Goal: Check status: Verify the current state of an ongoing process or item

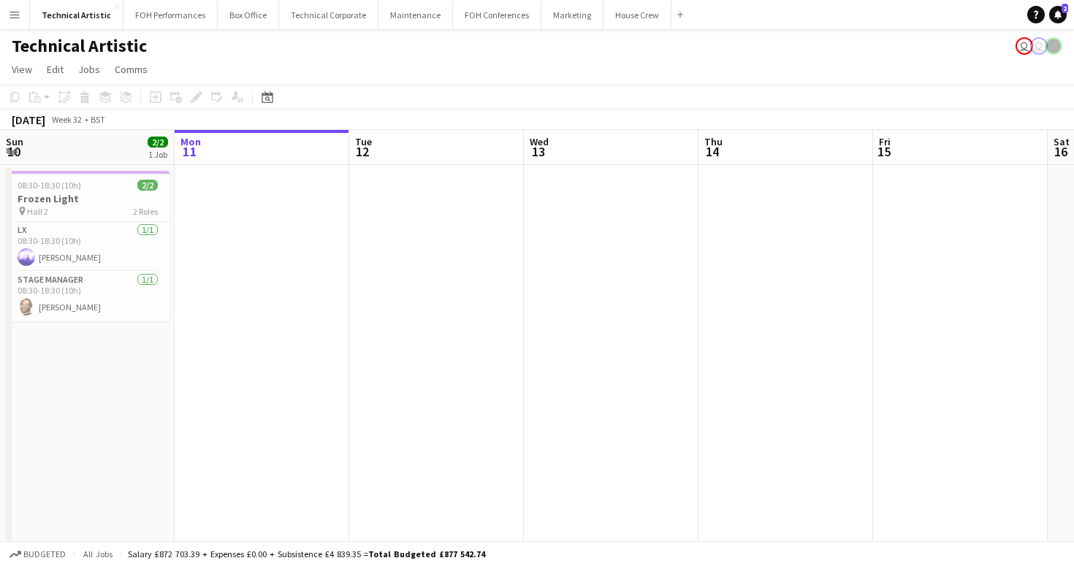
click at [278, 91] on div "Date picker [DATE] [DATE] [DATE] M [DATE] T [DATE] W [DATE] T [DATE] F [DATE] S…" at bounding box center [262, 97] width 33 height 18
click at [265, 97] on icon "Date picker" at bounding box center [268, 97] width 12 height 12
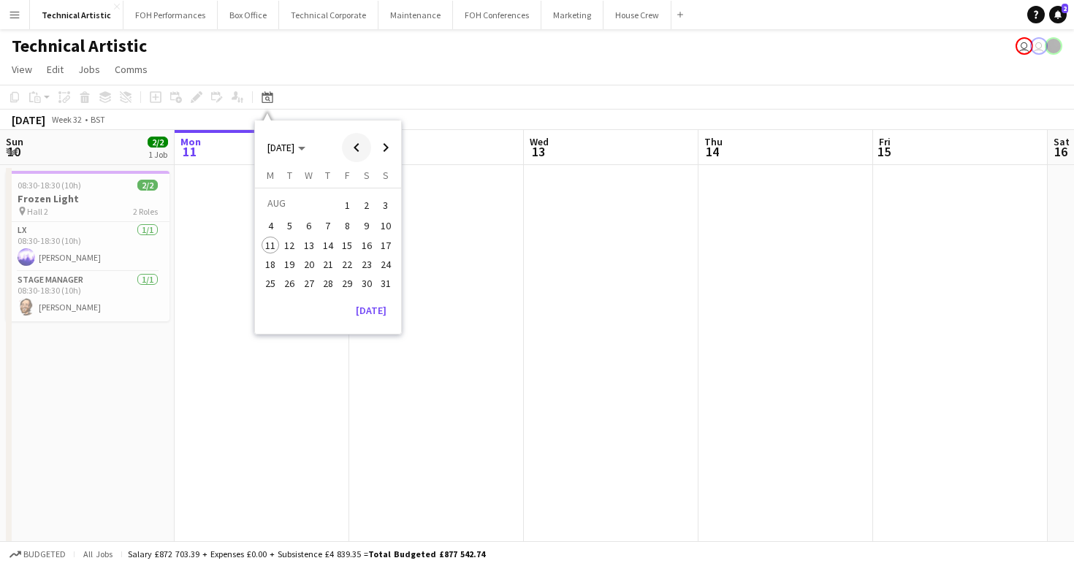
click at [344, 138] on span "Previous month" at bounding box center [356, 147] width 29 height 29
click at [346, 138] on span "Previous month" at bounding box center [356, 147] width 29 height 29
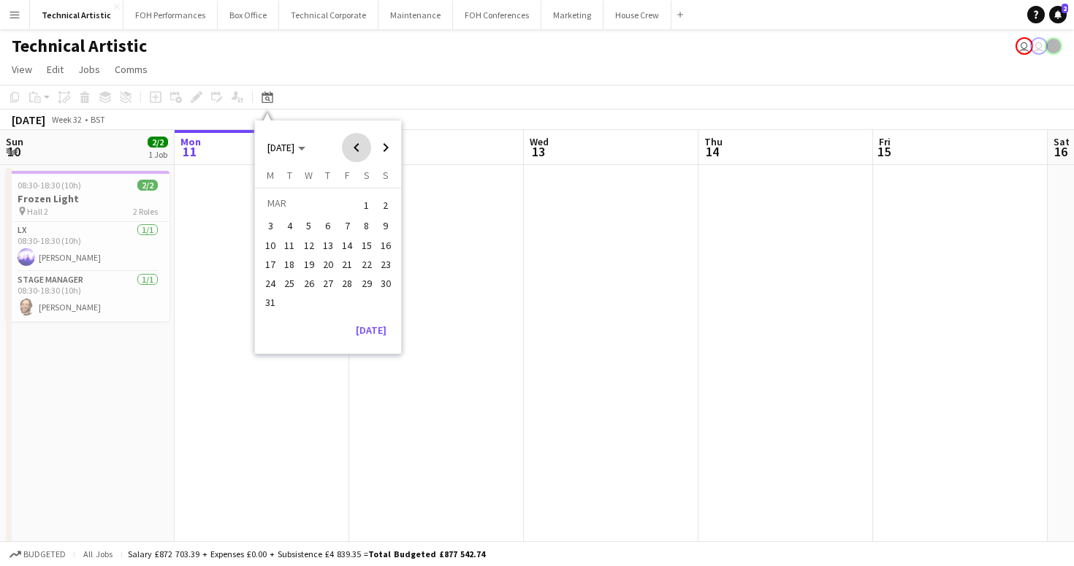
click at [345, 138] on span "Previous month" at bounding box center [356, 147] width 29 height 29
click at [275, 264] on span "17" at bounding box center [271, 265] width 18 height 18
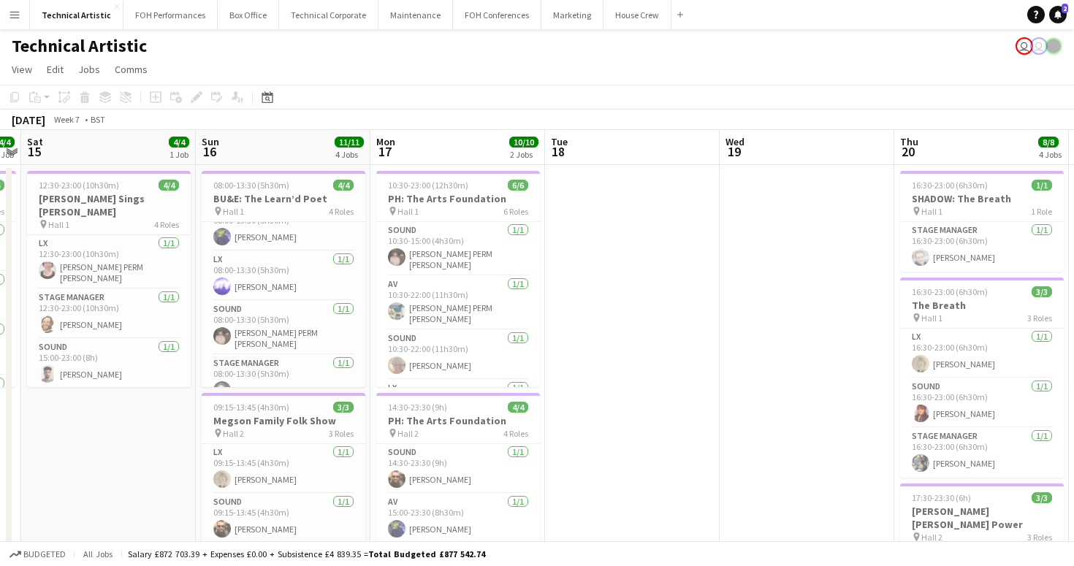
scroll to position [22, 0]
